Goal: Complete application form

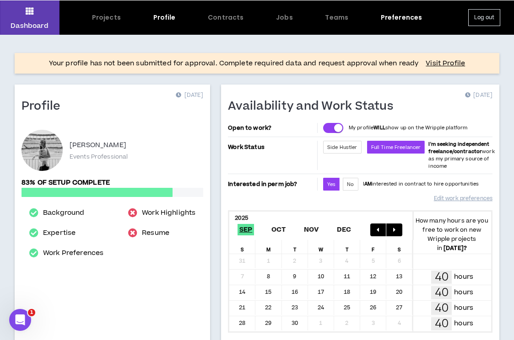
scroll to position [43, 0]
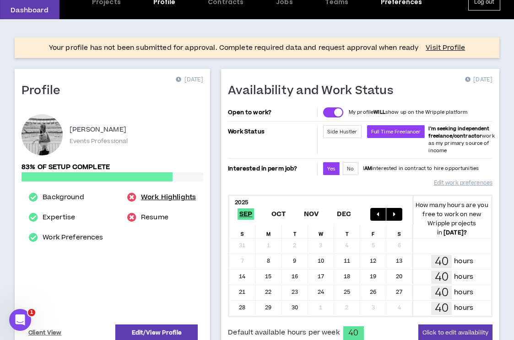
click at [168, 201] on link "Work Highlights" at bounding box center [168, 197] width 55 height 11
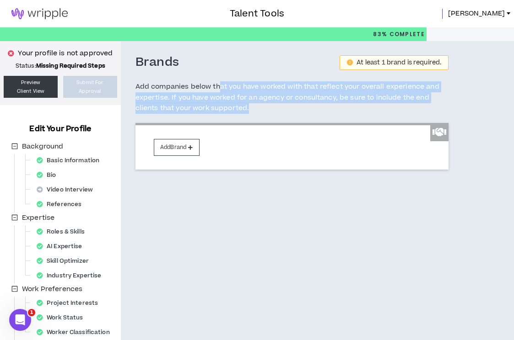
drag, startPoint x: 217, startPoint y: 85, endPoint x: 321, endPoint y: 113, distance: 107.6
click at [322, 113] on h5 "Add companies below that you have worked with that reflect your overall experie…" at bounding box center [291, 97] width 313 height 32
click at [321, 113] on h5 "Add companies below that you have worked with that reflect your overall experie…" at bounding box center [291, 97] width 313 height 32
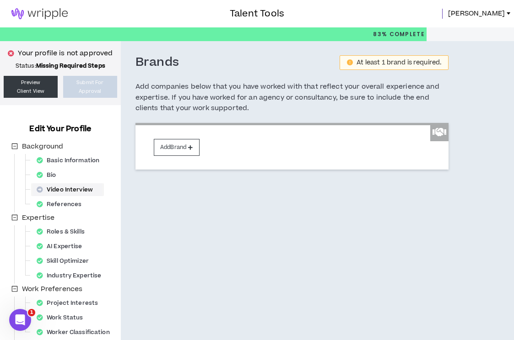
click at [66, 188] on div "Video Interview" at bounding box center [67, 189] width 69 height 13
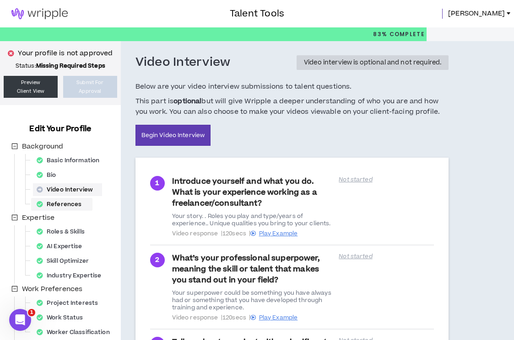
click at [62, 206] on div "References" at bounding box center [62, 204] width 58 height 13
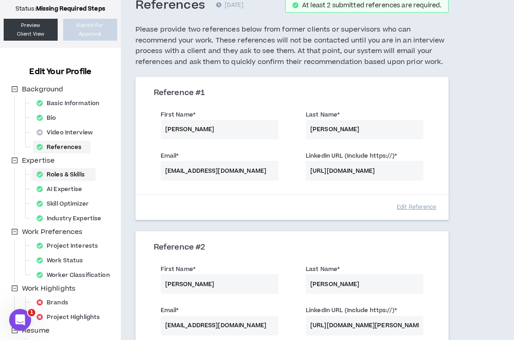
click at [70, 171] on div "Roles & Skills" at bounding box center [63, 174] width 61 height 13
select select "***"
select select "**"
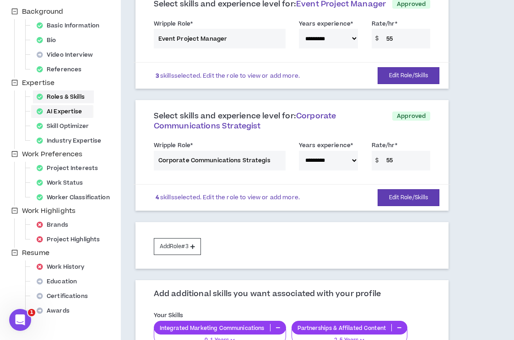
click at [76, 113] on div "AI Expertise" at bounding box center [62, 111] width 59 height 13
select select "*"
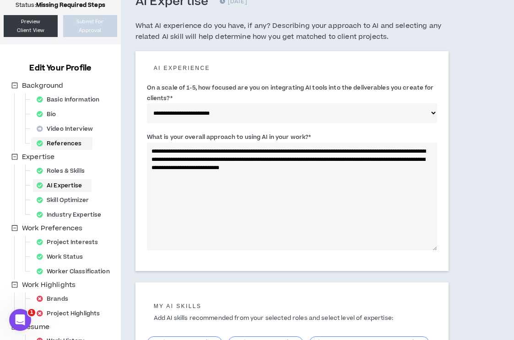
scroll to position [62, 0]
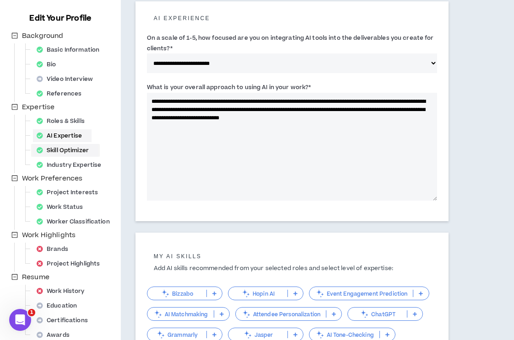
click at [75, 173] on div "Industry Expertise" at bounding box center [60, 166] width 103 height 15
click at [81, 167] on div "Industry Expertise" at bounding box center [71, 165] width 77 height 13
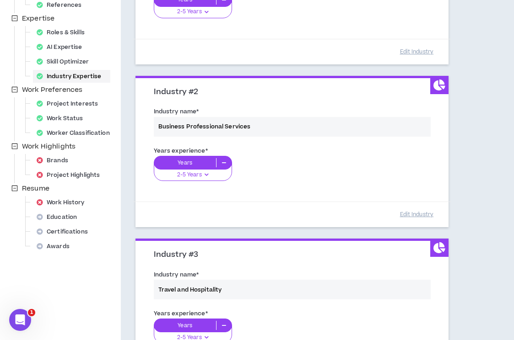
scroll to position [193, 0]
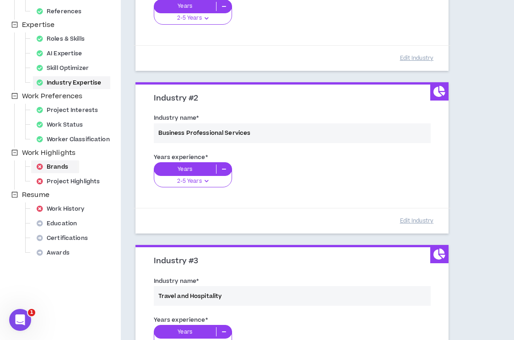
click at [57, 165] on div "Brands" at bounding box center [55, 167] width 44 height 13
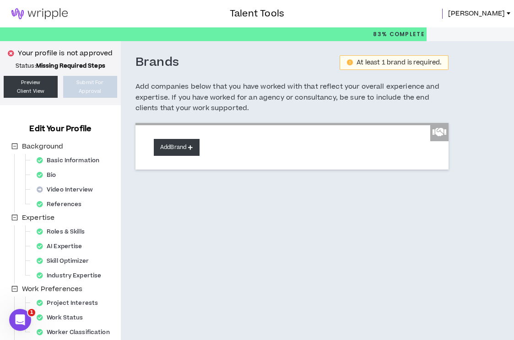
click at [180, 151] on button "Add Brand" at bounding box center [177, 147] width 46 height 17
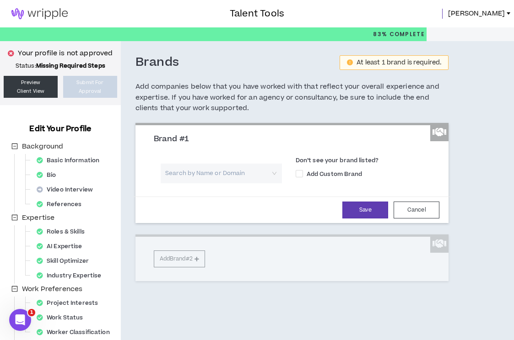
click at [188, 171] on input "search" at bounding box center [218, 174] width 105 height 20
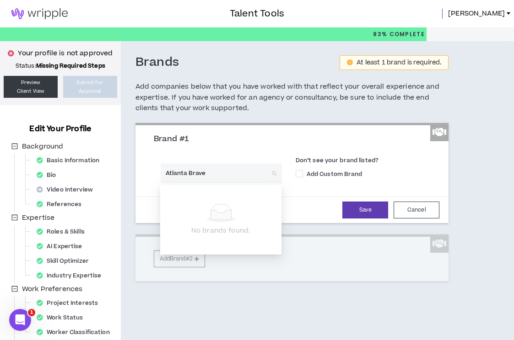
type input "Atlanta Braves"
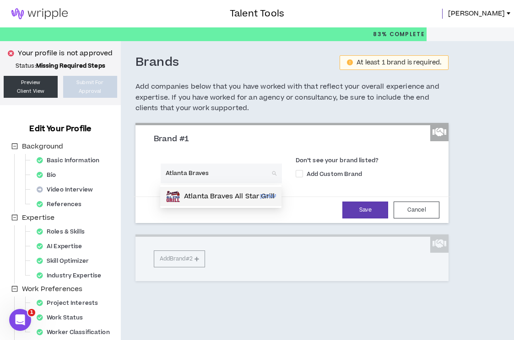
click at [200, 197] on p "Atlanta Braves All Star Grill" at bounding box center [229, 196] width 91 height 9
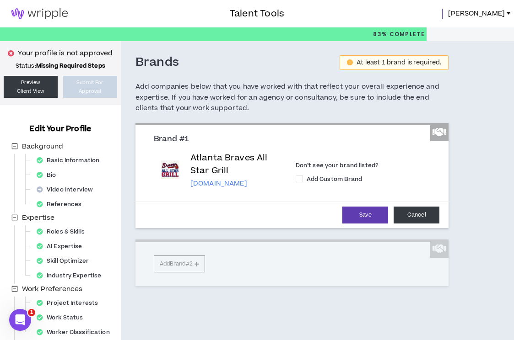
click at [420, 213] on button "Cancel" at bounding box center [416, 215] width 46 height 17
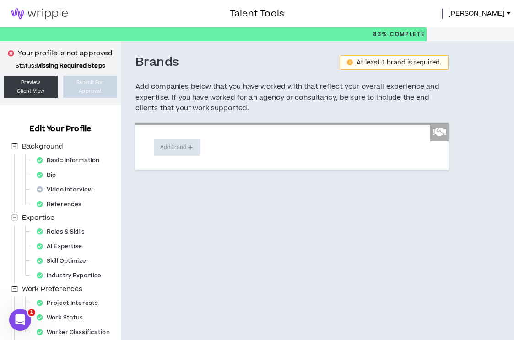
click at [188, 145] on button "Add Brand" at bounding box center [177, 147] width 46 height 17
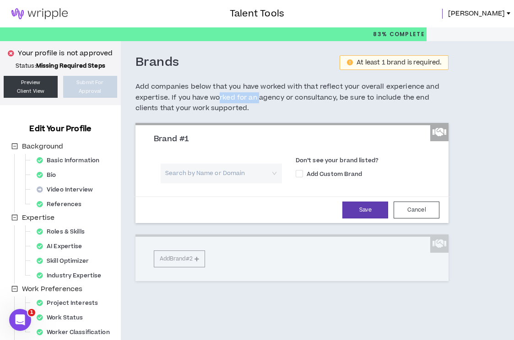
drag, startPoint x: 217, startPoint y: 100, endPoint x: 263, endPoint y: 99, distance: 46.7
click at [263, 99] on h5 "Add companies below that you have worked with that reflect your overall experie…" at bounding box center [291, 97] width 313 height 32
click at [207, 173] on input "search" at bounding box center [218, 174] width 105 height 20
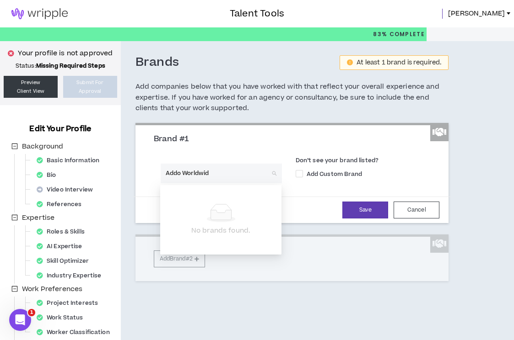
type input "Addo Worldwide"
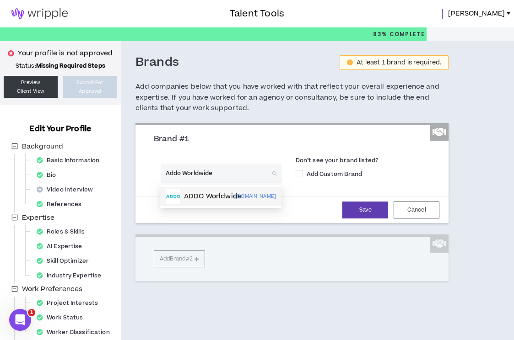
click at [207, 191] on div "ADDO Worldwide" at bounding box center [201, 196] width 70 height 15
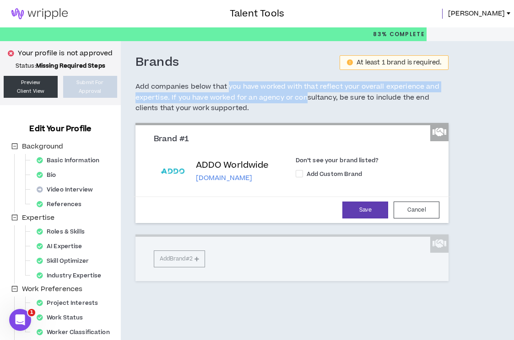
drag, startPoint x: 227, startPoint y: 89, endPoint x: 306, endPoint y: 98, distance: 79.6
click at [306, 98] on h5 "Add companies below that you have worked with that reflect your overall experie…" at bounding box center [291, 97] width 313 height 32
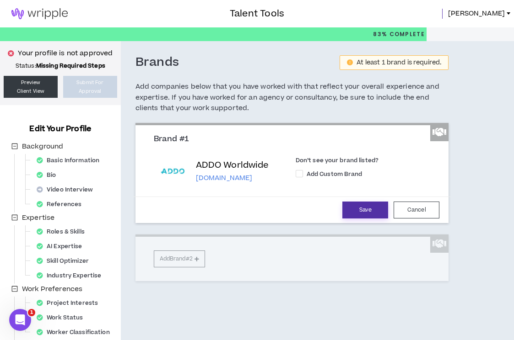
click at [359, 212] on button "Save" at bounding box center [365, 210] width 46 height 17
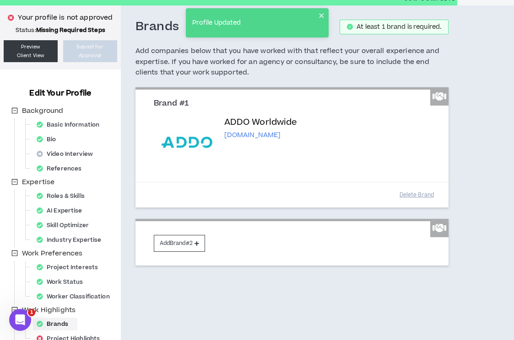
scroll to position [38, 0]
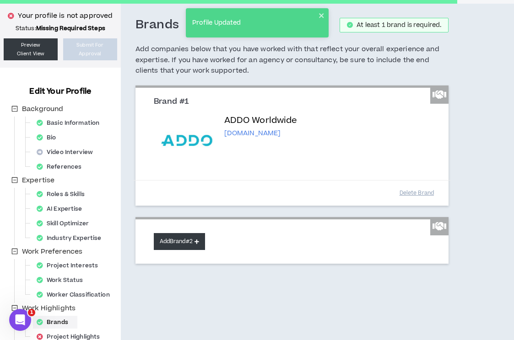
click at [189, 245] on button "Add Brand #2" at bounding box center [179, 241] width 51 height 17
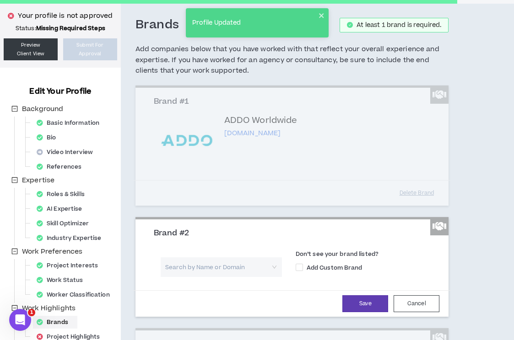
click at [206, 268] on input "search" at bounding box center [218, 267] width 105 height 20
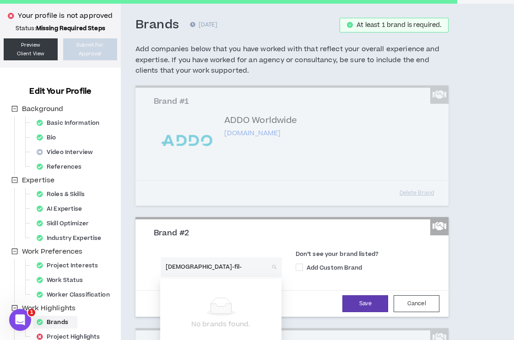
type input "[DEMOGRAPHIC_DATA]-fil-A"
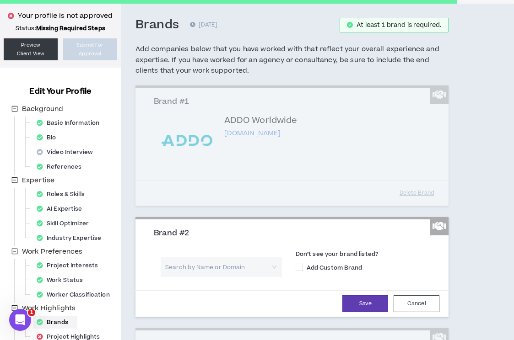
click at [218, 273] on input "search" at bounding box center [218, 267] width 105 height 20
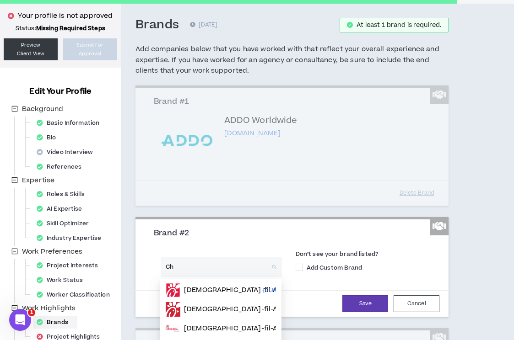
type input "Chi"
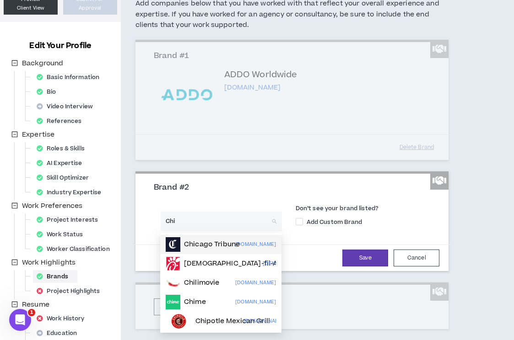
scroll to position [87, 0]
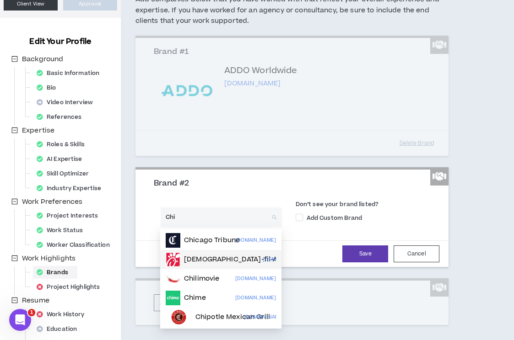
click at [212, 257] on p "[DEMOGRAPHIC_DATA]-fil-A" at bounding box center [230, 259] width 93 height 9
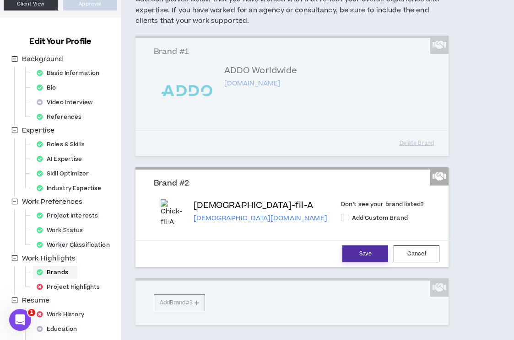
click at [361, 257] on button "Save" at bounding box center [365, 254] width 46 height 17
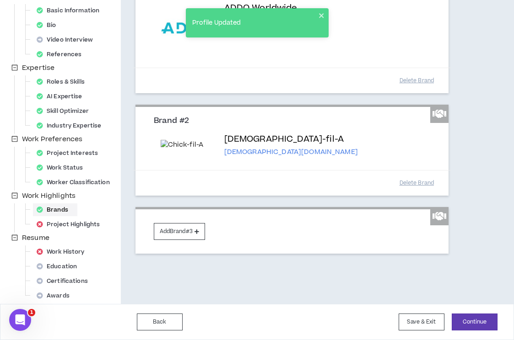
scroll to position [160, 0]
click at [182, 240] on button "Add Brand #3" at bounding box center [179, 231] width 51 height 17
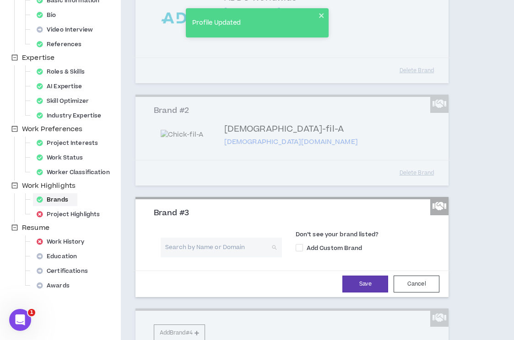
click at [198, 257] on input "search" at bounding box center [218, 248] width 105 height 20
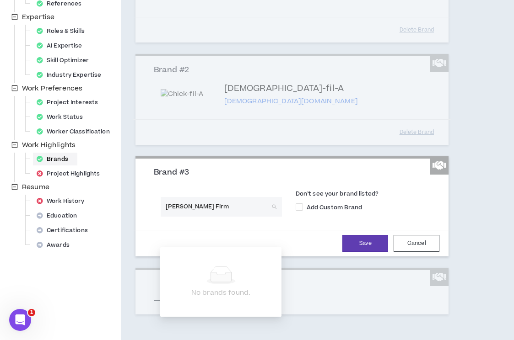
scroll to position [210, 0]
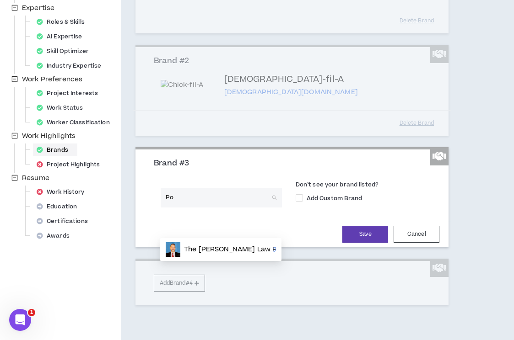
type input "P"
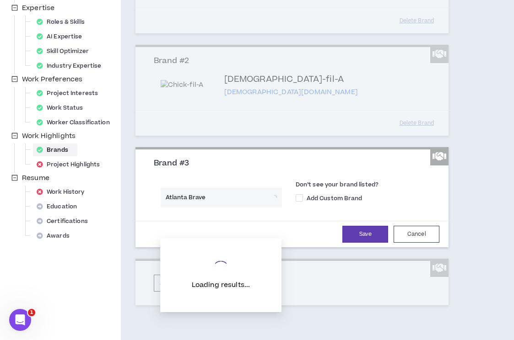
type input "Atlanta Braves"
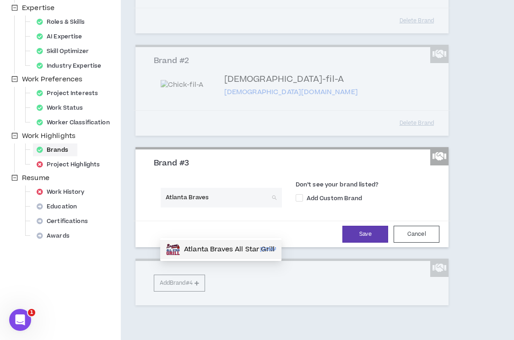
click at [228, 208] on input "Atlanta Braves" at bounding box center [218, 198] width 105 height 20
click at [326, 192] on label "Don’t see your brand listed?" at bounding box center [366, 186] width 142 height 11
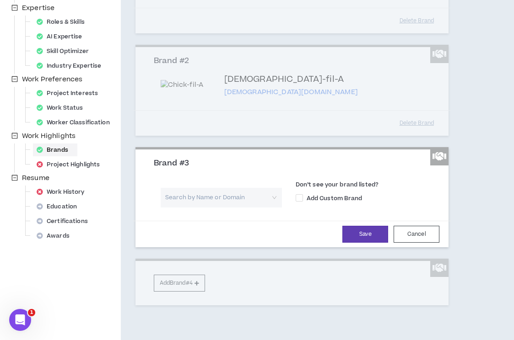
click at [252, 208] on input "search" at bounding box center [218, 198] width 105 height 20
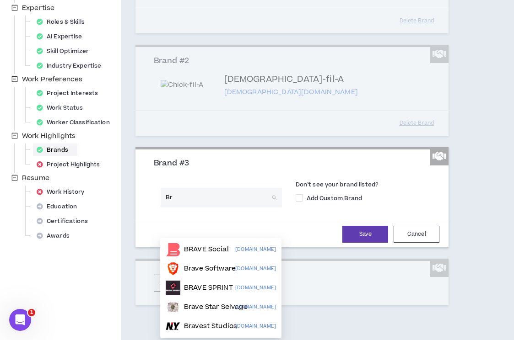
type input "B"
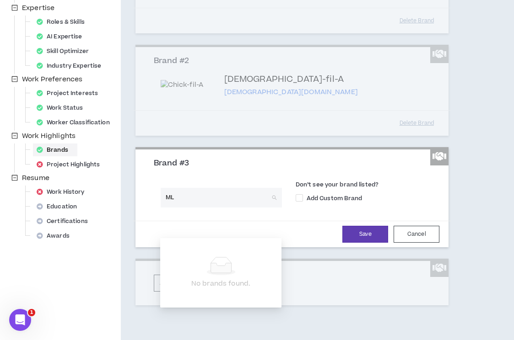
type input "MLB"
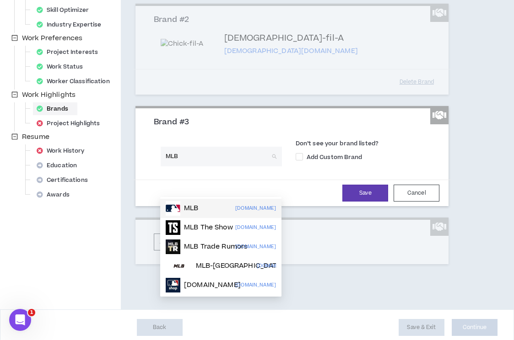
scroll to position [252, 0]
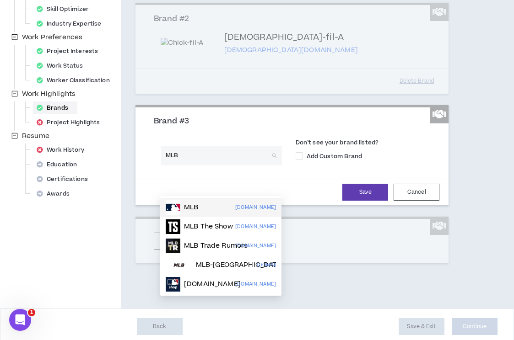
click at [220, 213] on div "MLB [DOMAIN_NAME]" at bounding box center [221, 207] width 110 height 15
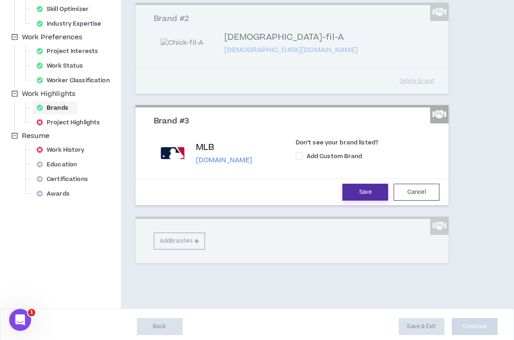
click at [347, 201] on button "Save" at bounding box center [365, 192] width 46 height 17
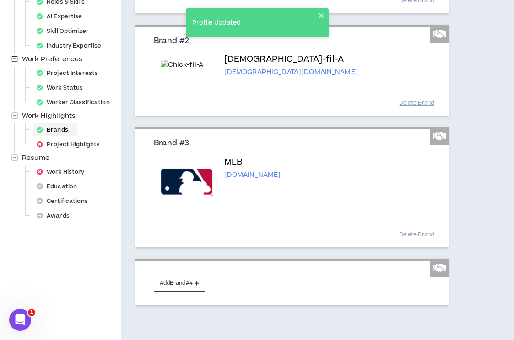
scroll to position [241, 0]
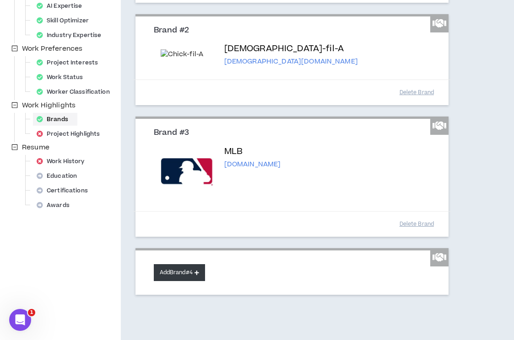
click at [192, 281] on button "Add Brand #4" at bounding box center [179, 272] width 51 height 17
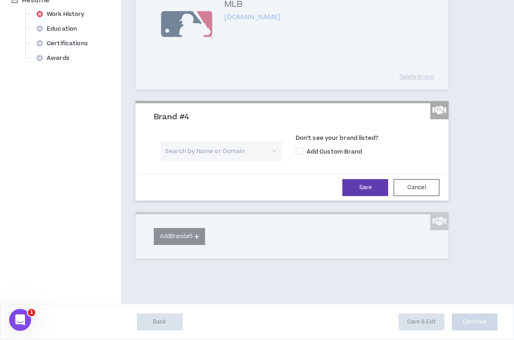
scroll to position [417, 0]
click at [189, 149] on input "search" at bounding box center [218, 151] width 105 height 20
click at [292, 139] on div "Search by Name or Domain Don’t see your brand listed? Add Custom Brand" at bounding box center [292, 148] width 290 height 38
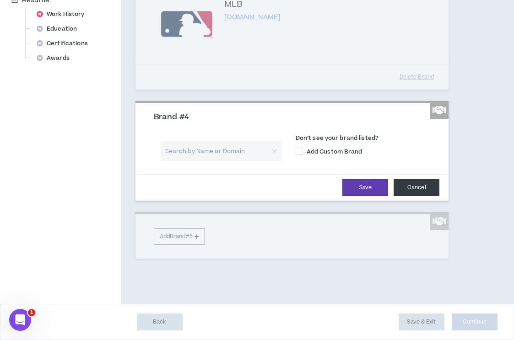
click at [422, 186] on button "Cancel" at bounding box center [416, 187] width 46 height 17
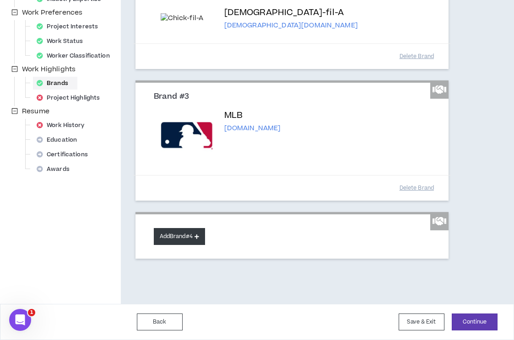
click at [182, 240] on button "Add Brand #4" at bounding box center [179, 236] width 51 height 17
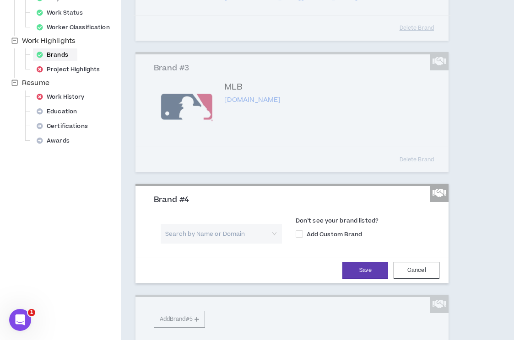
click at [188, 244] on input "search" at bounding box center [218, 234] width 105 height 20
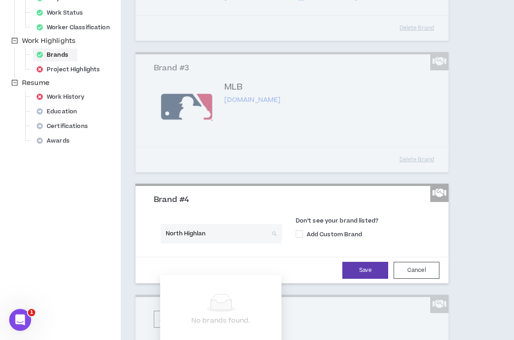
type input "[GEOGRAPHIC_DATA]"
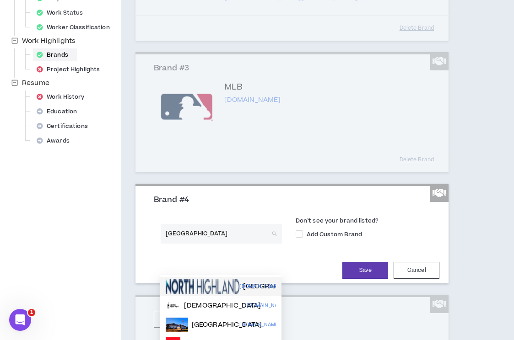
click at [189, 286] on img at bounding box center [203, 286] width 74 height 15
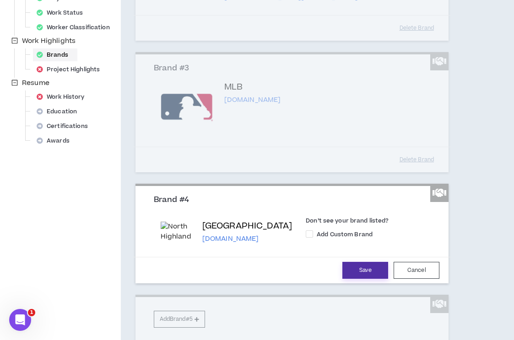
click at [359, 279] on button "Save" at bounding box center [365, 270] width 46 height 17
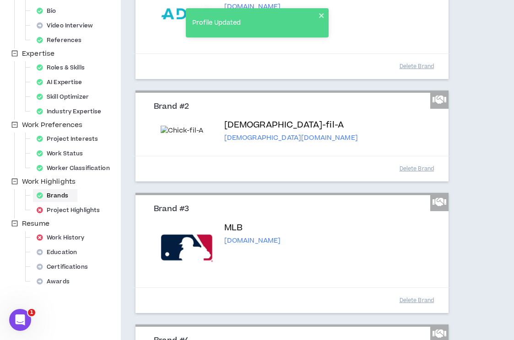
click at [89, 217] on div "Project Highlights" at bounding box center [60, 211] width 102 height 15
click at [89, 211] on div "Project Highlights" at bounding box center [71, 210] width 76 height 13
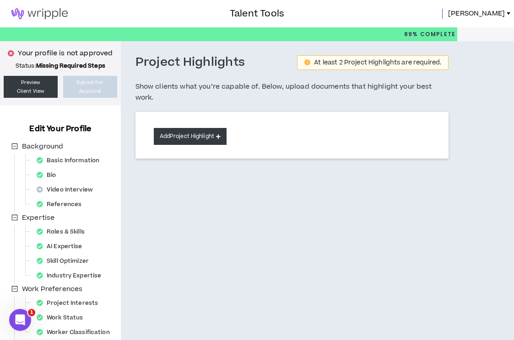
click at [208, 135] on button "Add Project Highlight" at bounding box center [190, 136] width 73 height 17
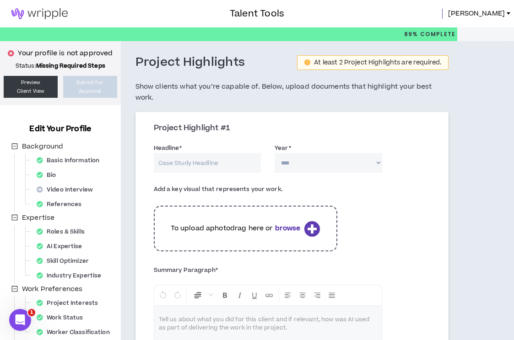
click at [206, 167] on input "Headline *" at bounding box center [207, 163] width 107 height 20
drag, startPoint x: 175, startPoint y: 164, endPoint x: 135, endPoint y: 158, distance: 39.7
type input "Atlanta Braves World Series"
click at [295, 164] on select "**** **** **** **** **** **** **** **** **** **** **** **** **** **** **** ****…" at bounding box center [327, 163] width 107 height 20
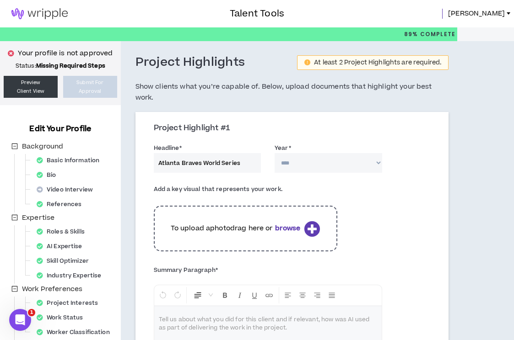
select select "****"
